Goal: Understand site structure: Understand site structure

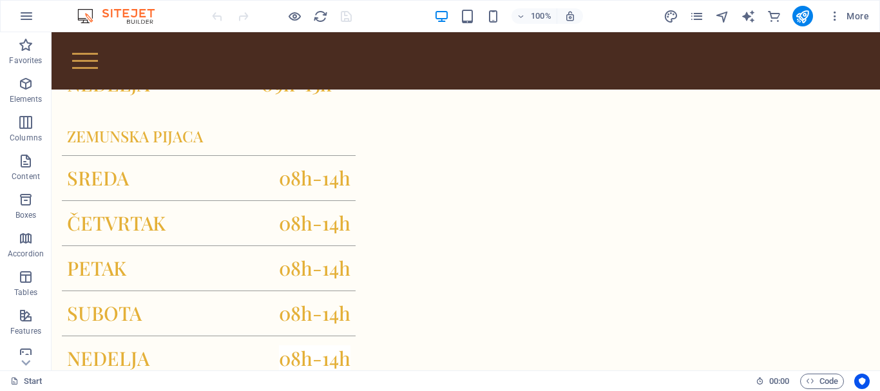
scroll to position [743, 0]
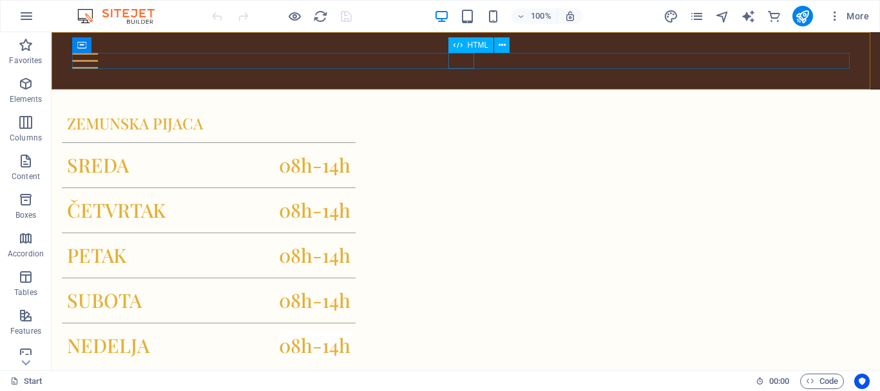
click at [468, 57] on div at bounding box center [466, 61] width 788 height 16
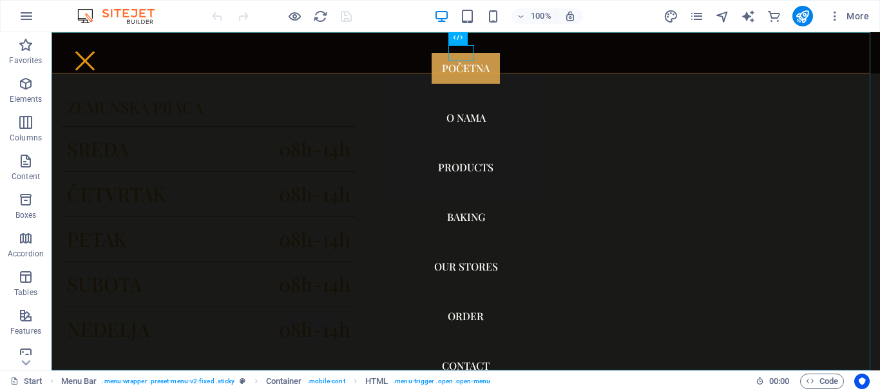
click at [450, 111] on nav "POČETNA O NAMA Products Baking Our Stores Order Contact" at bounding box center [466, 201] width 829 height 338
click at [450, 112] on nav "POČETNA O NAMA Products Baking Our Stores Order Contact" at bounding box center [466, 201] width 829 height 338
select select
select select "1"
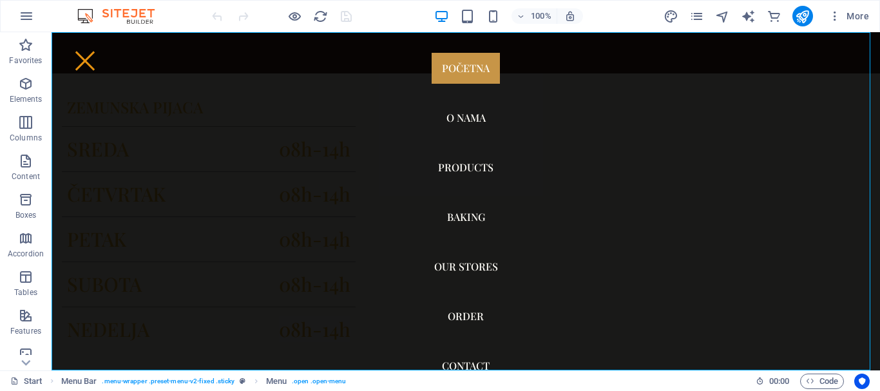
select select "2"
select select
select select "3"
select select
select select "4"
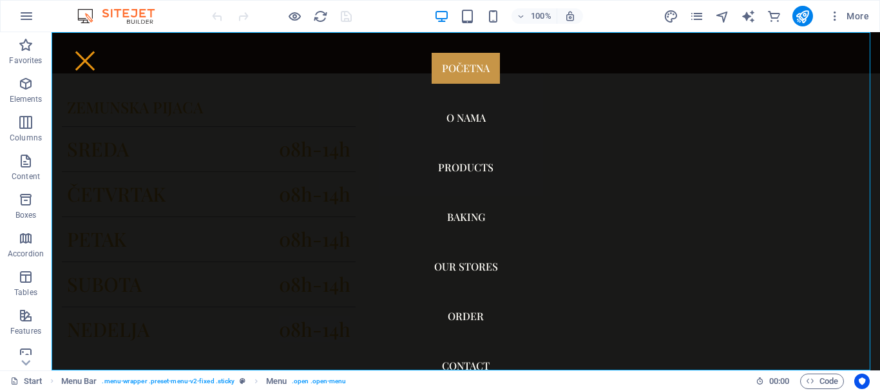
select select
select select "5"
select select
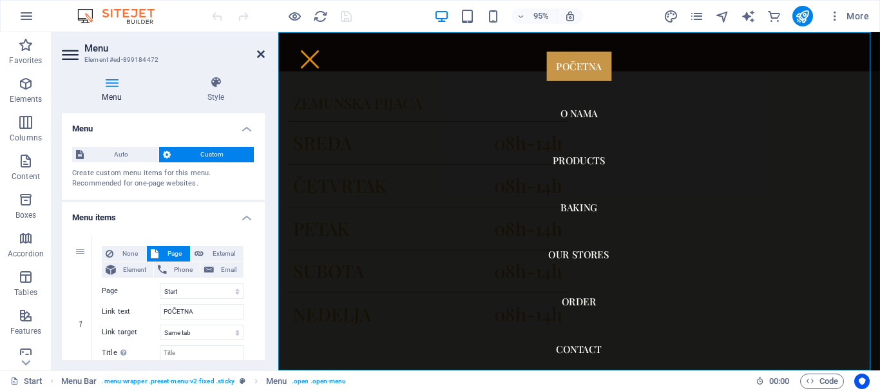
click at [263, 51] on icon at bounding box center [261, 54] width 8 height 10
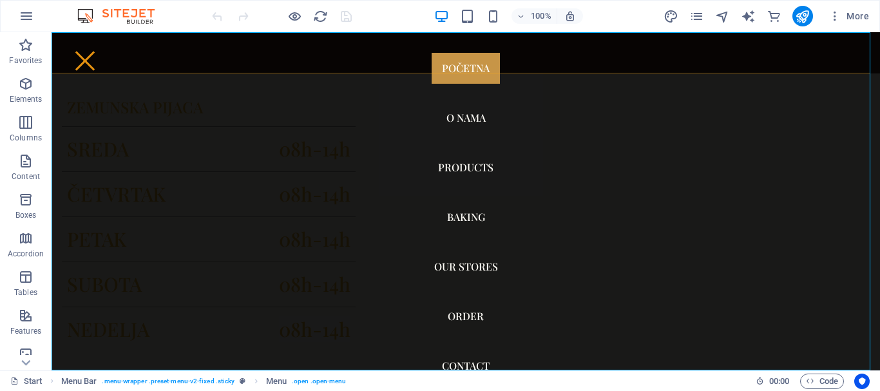
click at [451, 164] on nav "POČETNA O NAMA Products Baking Our Stores Order Contact" at bounding box center [466, 201] width 829 height 338
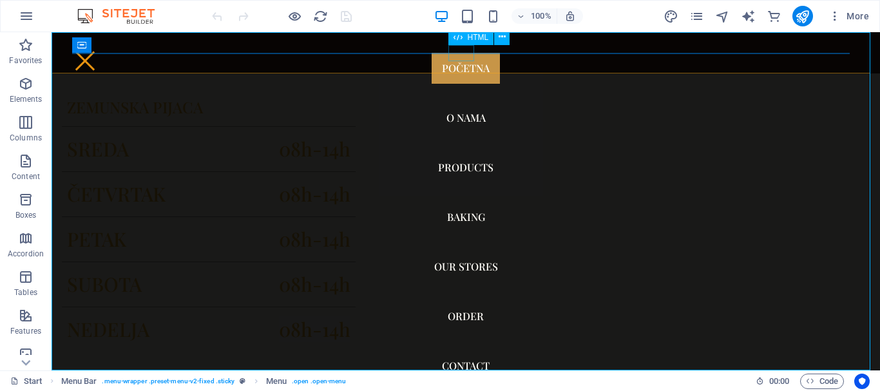
click at [98, 53] on div at bounding box center [85, 61] width 26 height 16
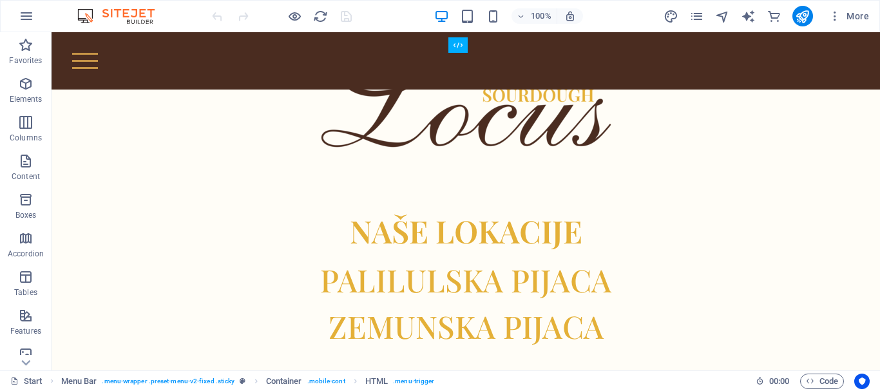
scroll to position [0, 0]
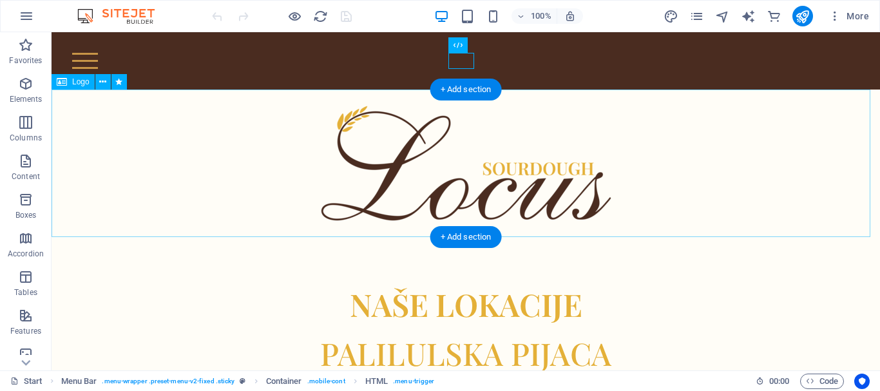
click at [804, 198] on div at bounding box center [466, 164] width 829 height 148
